Goal: Complete application form: Complete application form

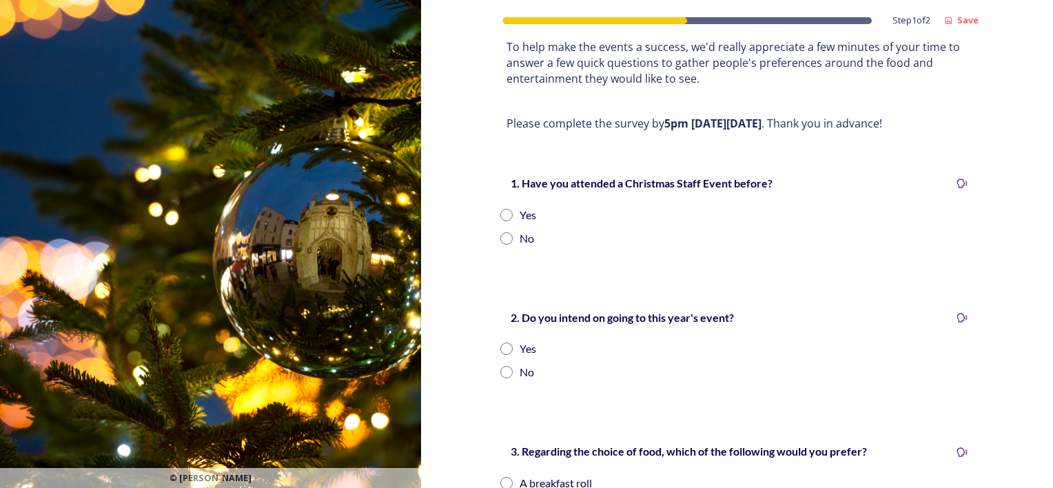
scroll to position [207, 0]
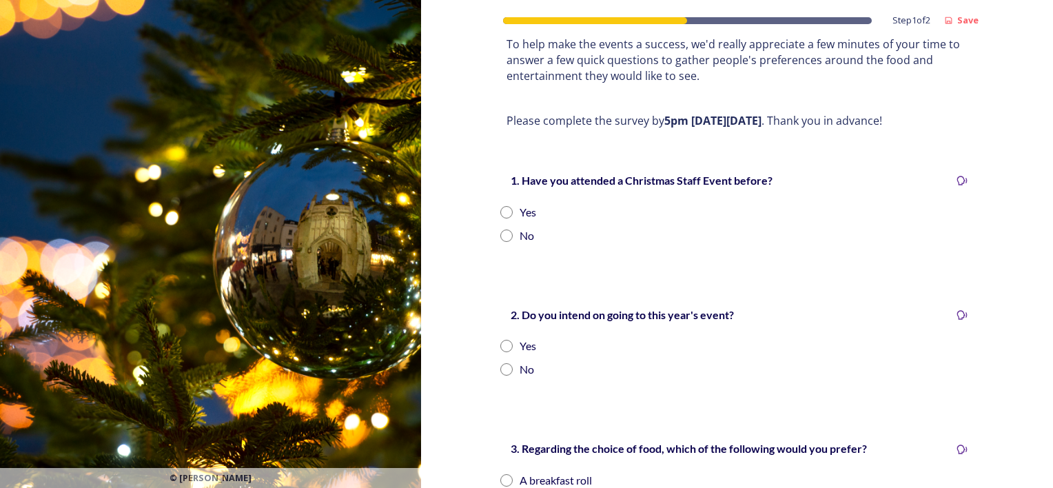
click at [500, 206] on input "radio" at bounding box center [506, 212] width 12 height 12
radio input "true"
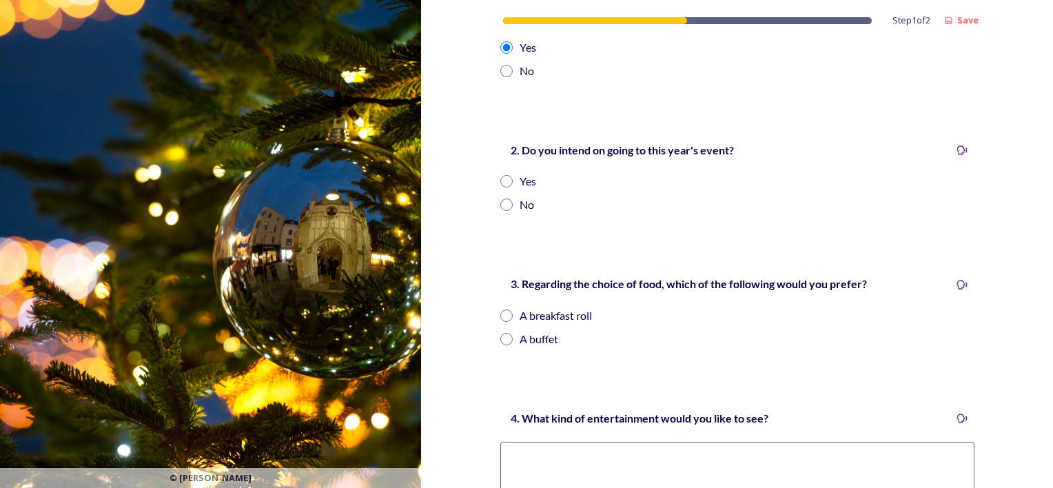
scroll to position [414, 0]
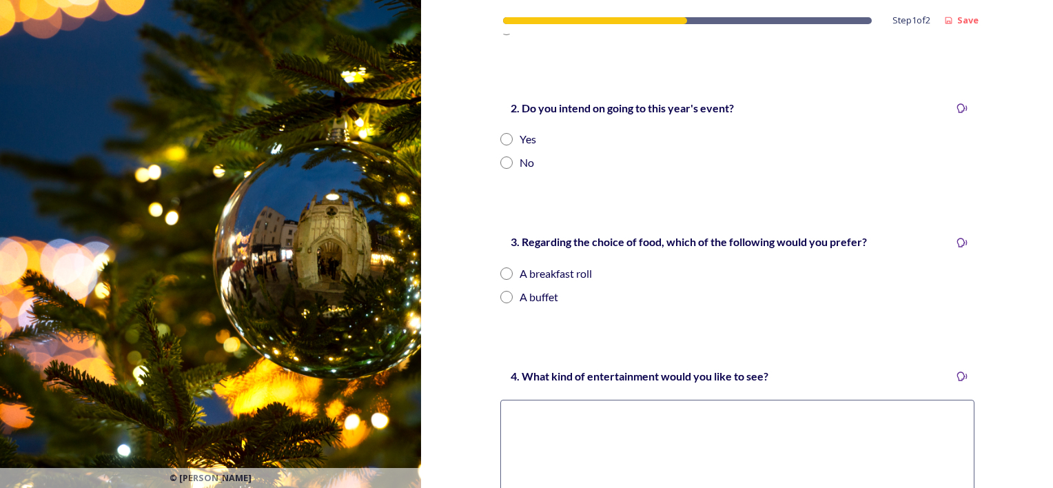
click at [500, 133] on input "radio" at bounding box center [506, 139] width 12 height 12
radio input "true"
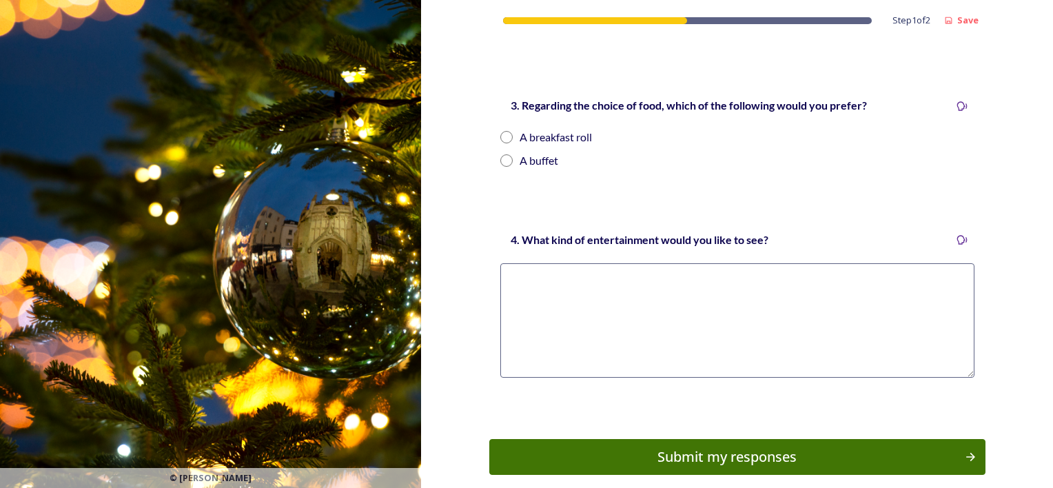
scroll to position [551, 0]
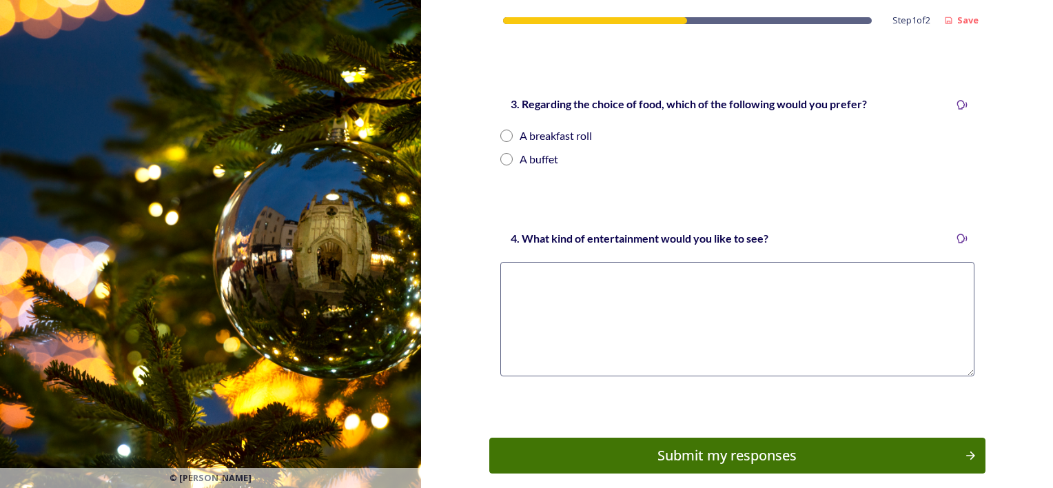
drag, startPoint x: 499, startPoint y: 143, endPoint x: 575, endPoint y: 210, distance: 101.1
click at [500, 153] on input "radio" at bounding box center [506, 159] width 12 height 12
radio input "true"
click at [598, 279] on textarea at bounding box center [737, 319] width 474 height 114
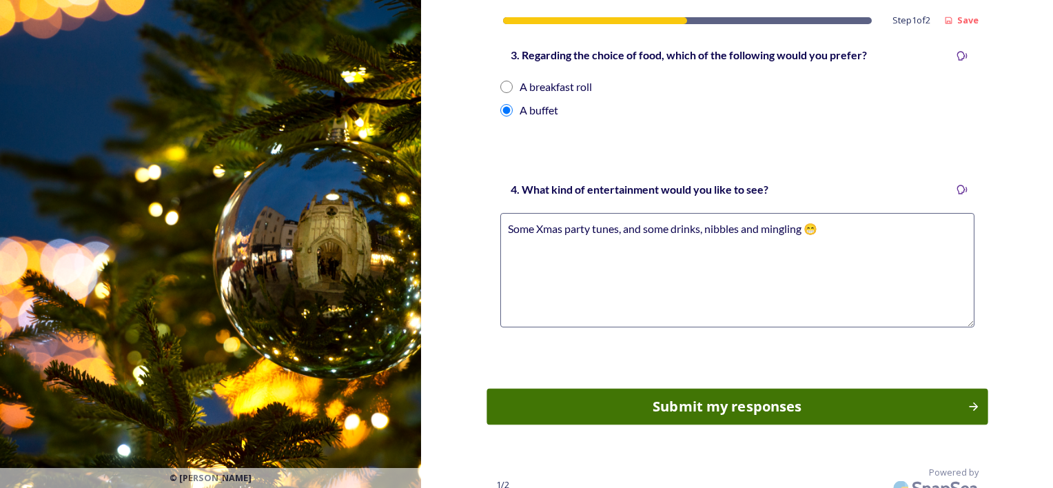
type textarea "Some Xmas party tunes, and some drinks, nibbles and mingling 😁"
click at [700, 396] on div "Submit my responses" at bounding box center [727, 406] width 466 height 21
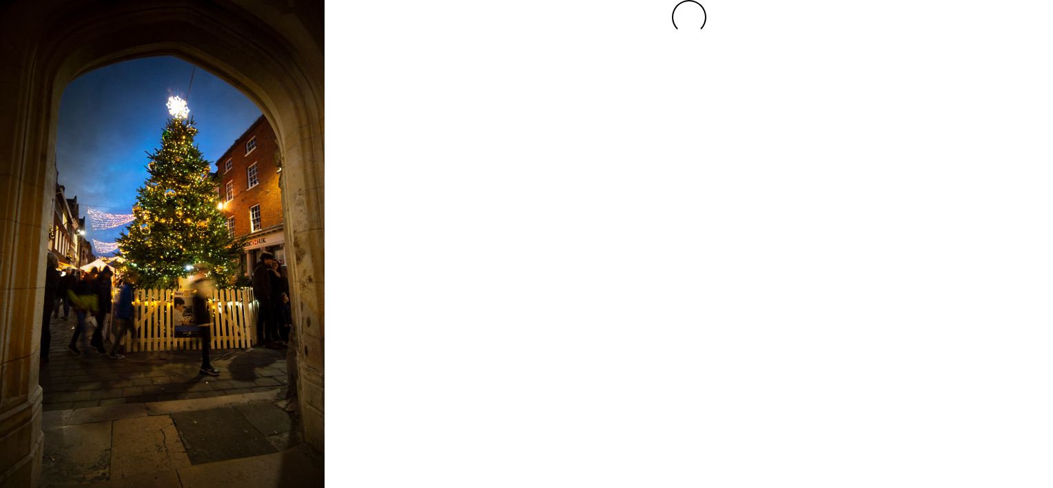
scroll to position [0, 0]
